Goal: Information Seeking & Learning: Learn about a topic

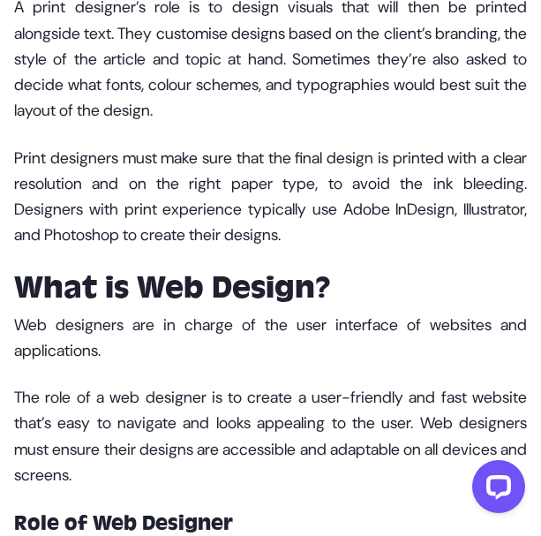
scroll to position [1492, 0]
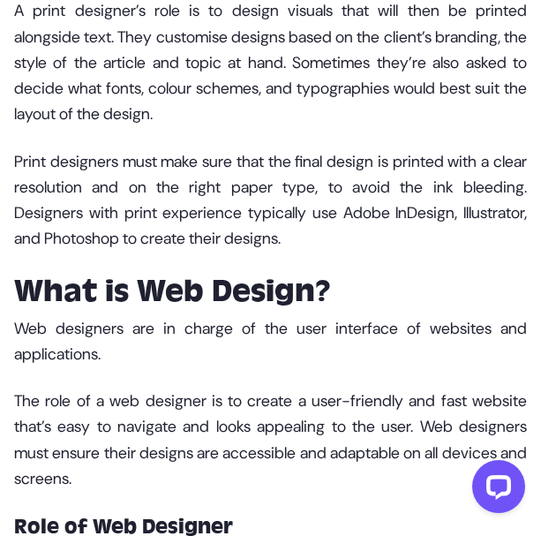
click at [467, 368] on p "Web designers are in charge of the user interface of websites and applications." at bounding box center [270, 342] width 513 height 52
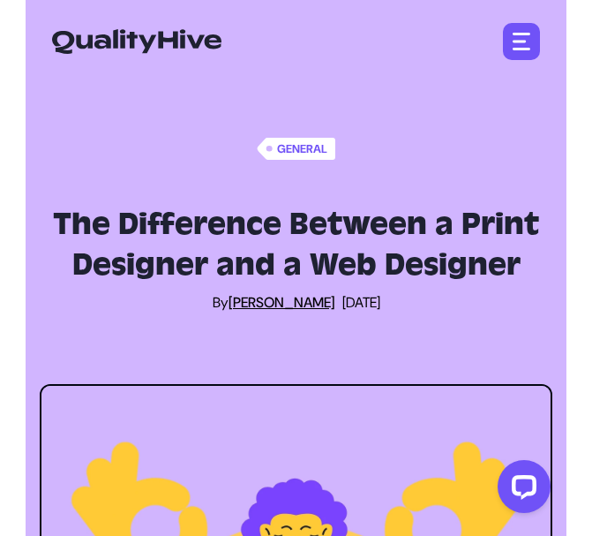
scroll to position [0, 0]
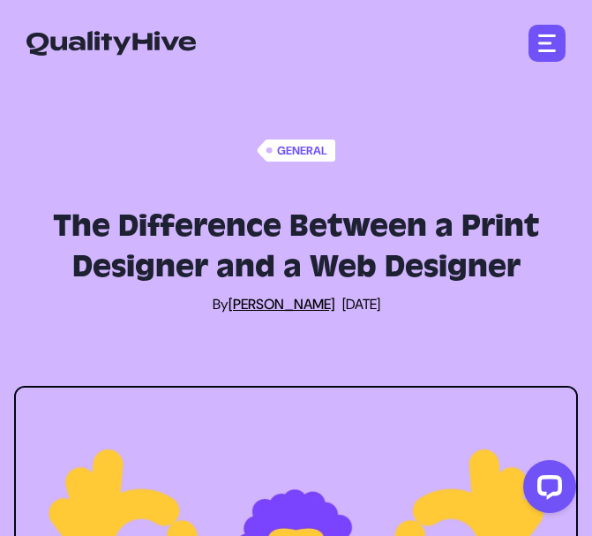
click at [285, 79] on nav "Open main menu Features Automatic Screenshot Capturing Browser Information Capt…" at bounding box center [296, 43] width 592 height 86
click at [156, 36] on img at bounding box center [110, 43] width 169 height 25
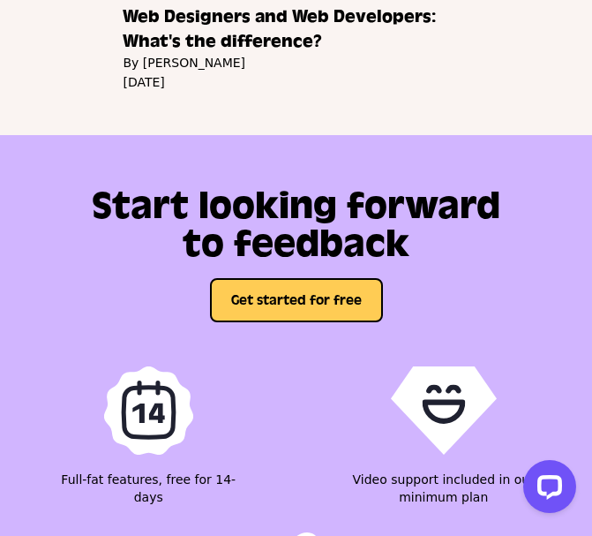
scroll to position [5082, 0]
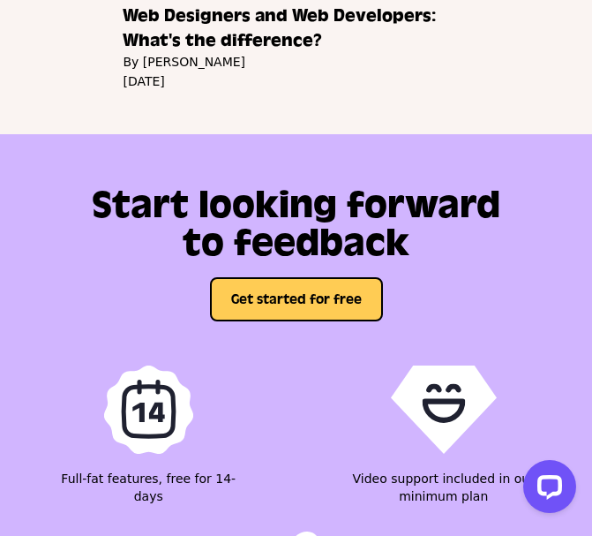
click at [226, 53] on h2 "Web Designers and Web Developers: What's the difference?" at bounding box center [299, 28] width 353 height 49
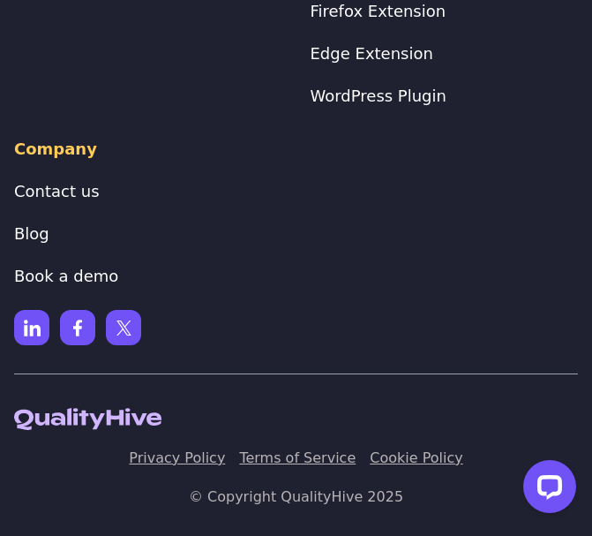
scroll to position [8230, 0]
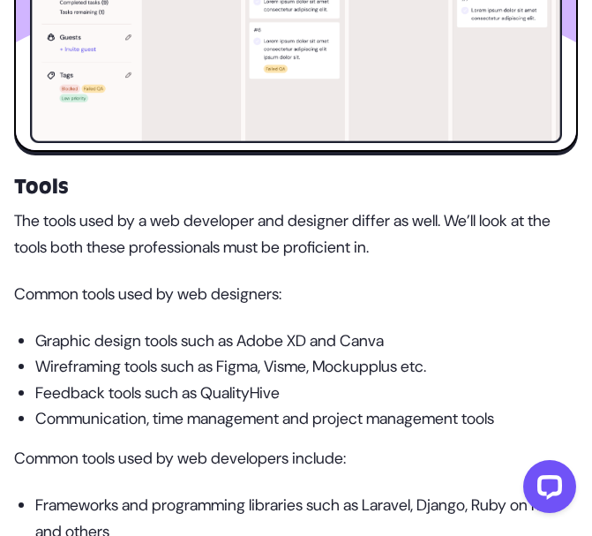
scroll to position [3783, 0]
